Goal: Connect with others

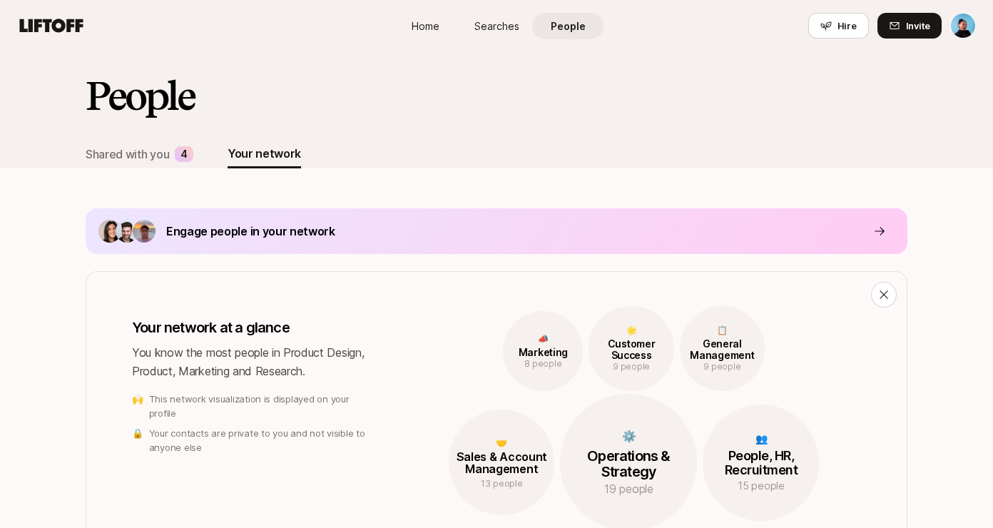
scroll to position [1231, 0]
